Goal: Task Accomplishment & Management: Use online tool/utility

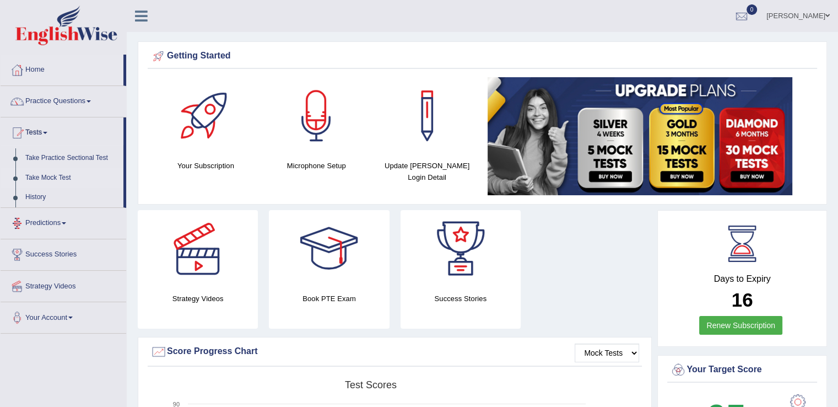
click at [54, 180] on link "Take Mock Test" at bounding box center [71, 178] width 103 height 20
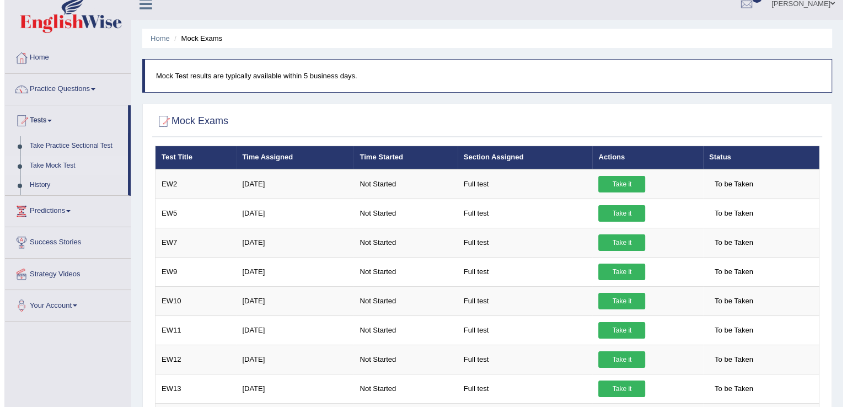
scroll to position [11, 0]
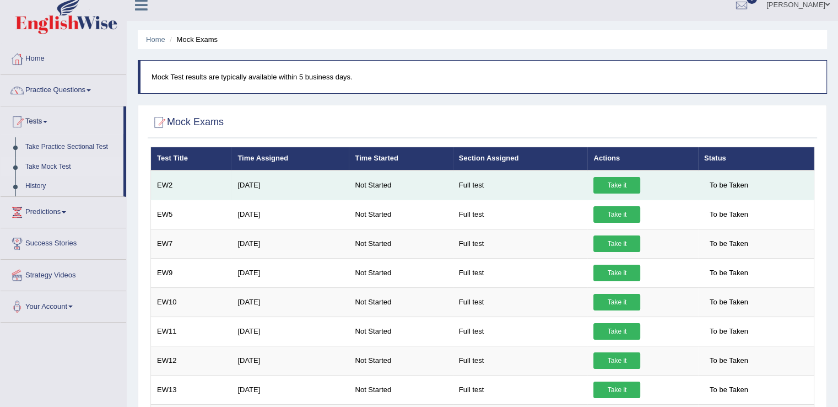
click at [161, 181] on td "EW2" at bounding box center [191, 185] width 81 height 30
click at [611, 184] on link "Take it" at bounding box center [617, 185] width 47 height 17
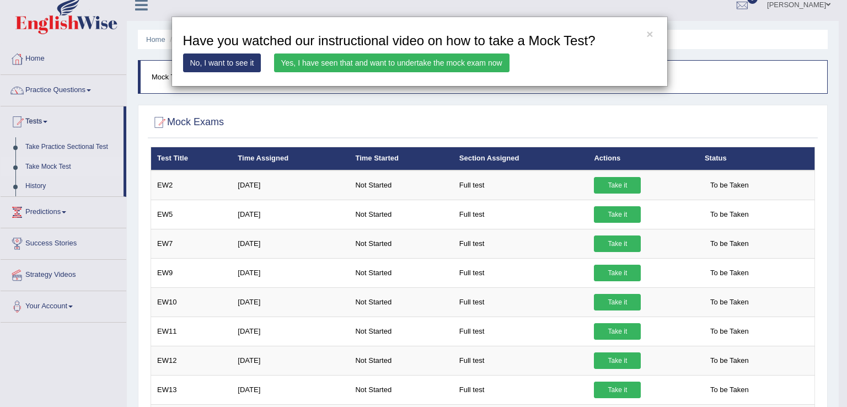
click at [407, 64] on link "Yes, I have seen that and want to undertake the mock exam now" at bounding box center [391, 62] width 235 height 19
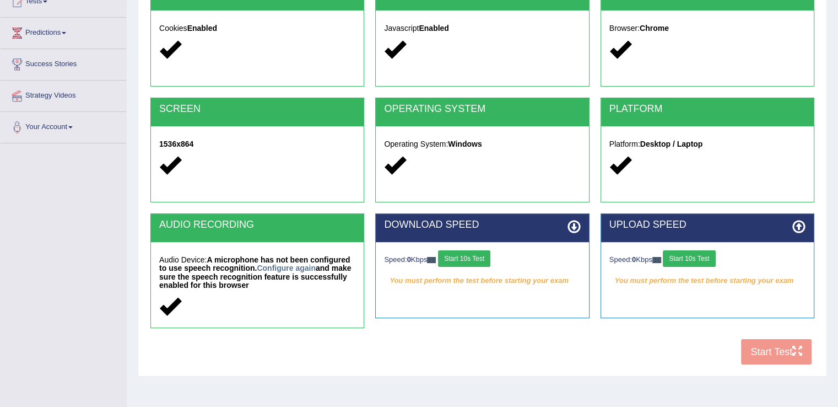
scroll to position [133, 0]
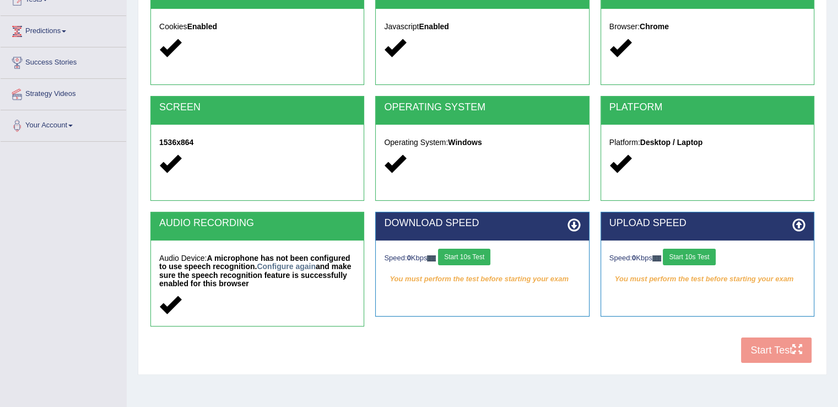
click at [467, 251] on button "Start 10s Test" at bounding box center [464, 257] width 52 height 17
click at [698, 249] on button "Start 10s Test" at bounding box center [689, 257] width 52 height 17
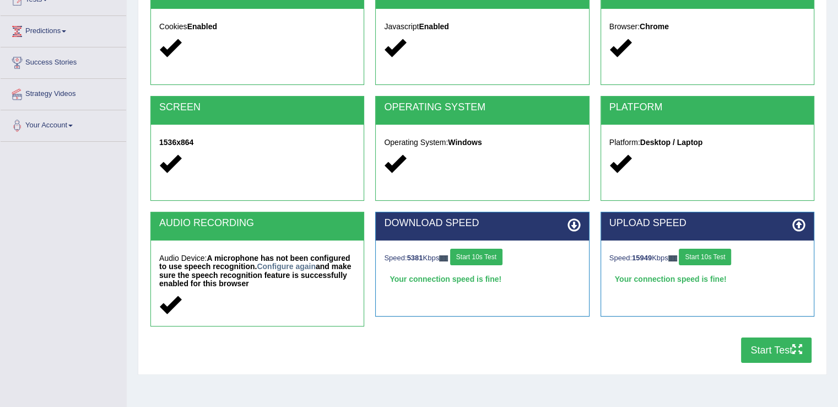
click at [769, 341] on button "Start Test" at bounding box center [776, 349] width 71 height 25
